Goal: Navigation & Orientation: Find specific page/section

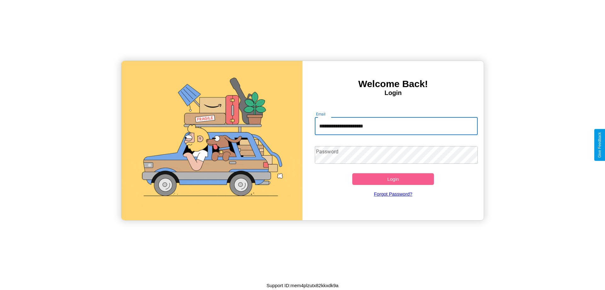
type input "**********"
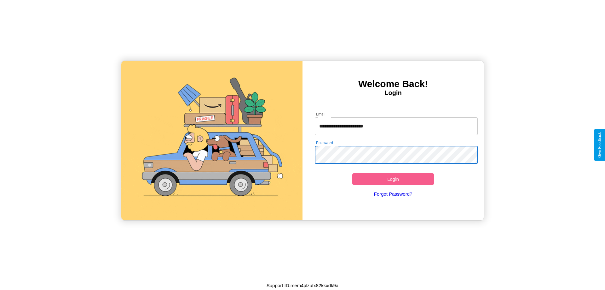
click at [393, 179] on button "Login" at bounding box center [394, 179] width 82 height 12
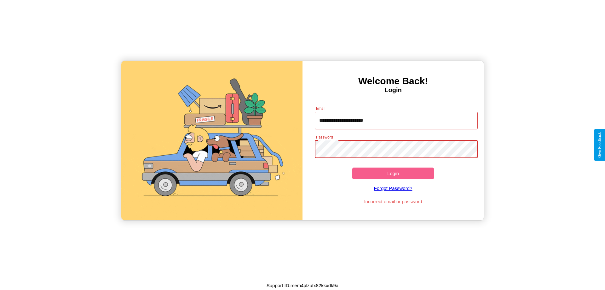
click at [393, 173] on button "Login" at bounding box center [394, 173] width 82 height 12
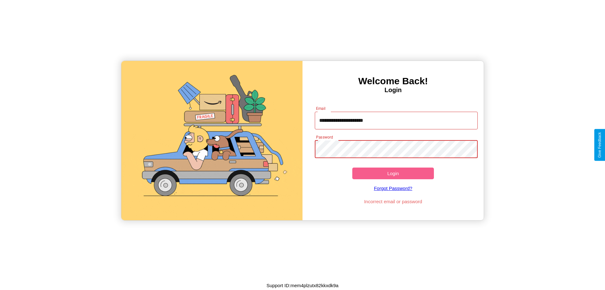
click at [393, 173] on button "Login" at bounding box center [394, 173] width 82 height 12
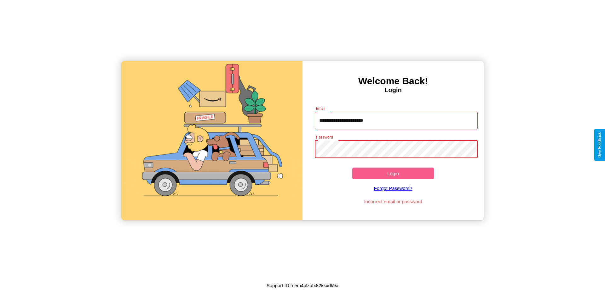
click at [393, 173] on button "Login" at bounding box center [394, 173] width 82 height 12
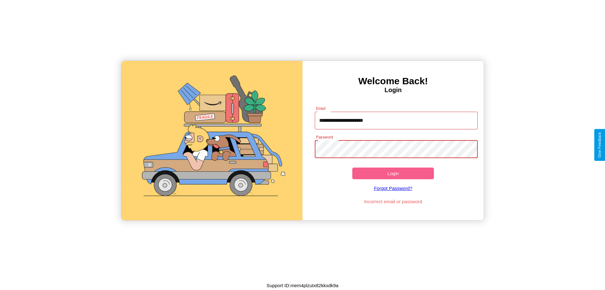
click at [393, 173] on button "Login" at bounding box center [394, 173] width 82 height 12
